Goal: Find specific page/section: Find specific page/section

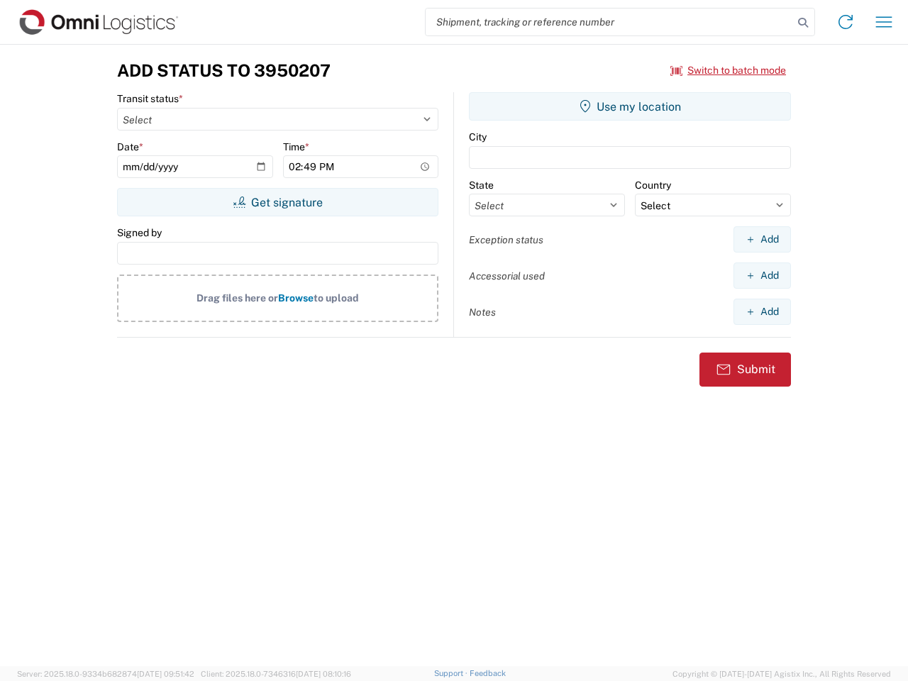
click at [609, 22] on input "search" at bounding box center [609, 22] width 367 height 27
click at [803, 23] on icon at bounding box center [803, 23] width 20 height 20
click at [845, 22] on icon at bounding box center [845, 22] width 23 height 23
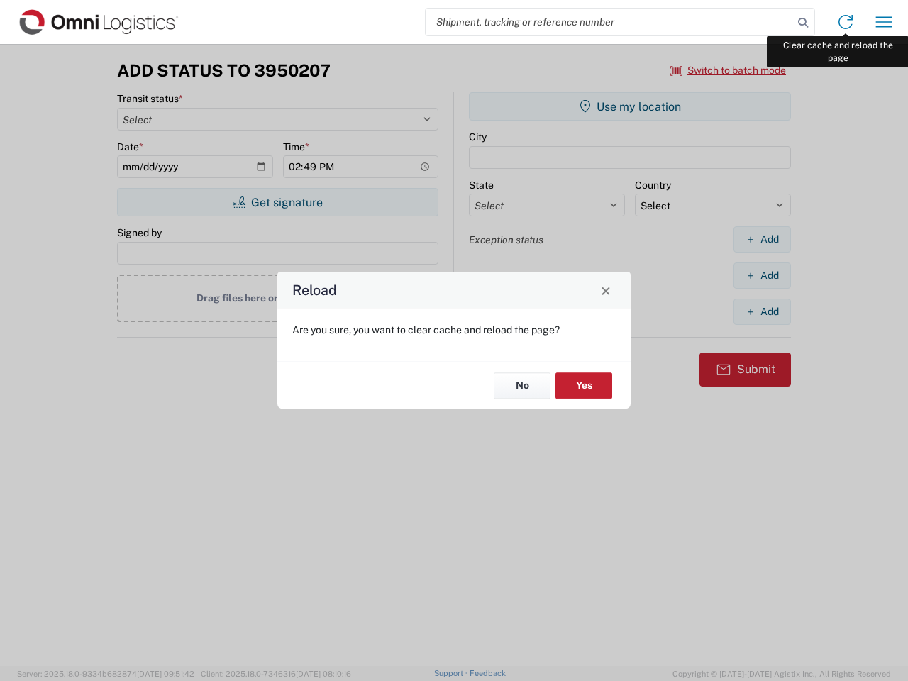
click at [884, 22] on div "Reload Are you sure, you want to clear cache and reload the page? No Yes" at bounding box center [454, 340] width 908 height 681
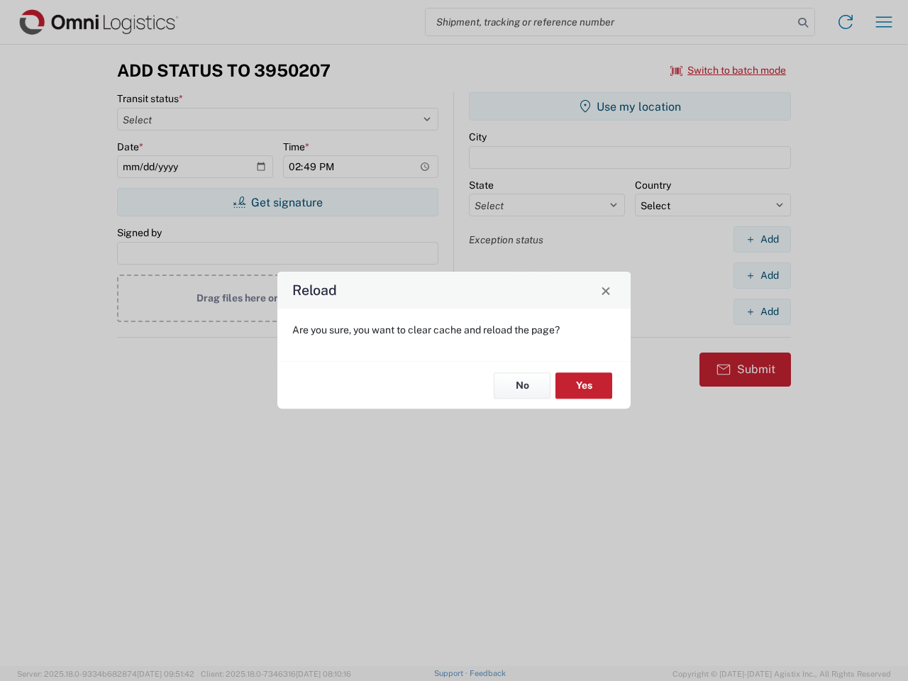
click at [728, 70] on div "Reload Are you sure, you want to clear cache and reload the page? No Yes" at bounding box center [454, 340] width 908 height 681
click at [277, 202] on div "Reload Are you sure, you want to clear cache and reload the page? No Yes" at bounding box center [454, 340] width 908 height 681
click at [630, 106] on div "Reload Are you sure, you want to clear cache and reload the page? No Yes" at bounding box center [454, 340] width 908 height 681
click at [762, 239] on div "Reload Are you sure, you want to clear cache and reload the page? No Yes" at bounding box center [454, 340] width 908 height 681
click at [762, 275] on div "Reload Are you sure, you want to clear cache and reload the page? No Yes" at bounding box center [454, 340] width 908 height 681
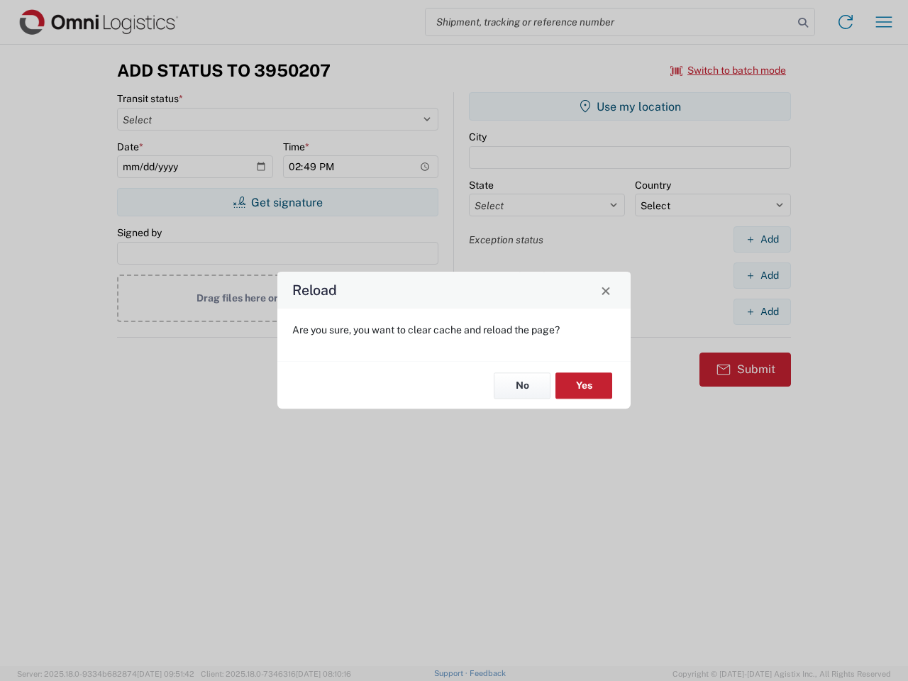
click at [762, 311] on div "Reload Are you sure, you want to clear cache and reload the page? No Yes" at bounding box center [454, 340] width 908 height 681
